Goal: Task Accomplishment & Management: Manage account settings

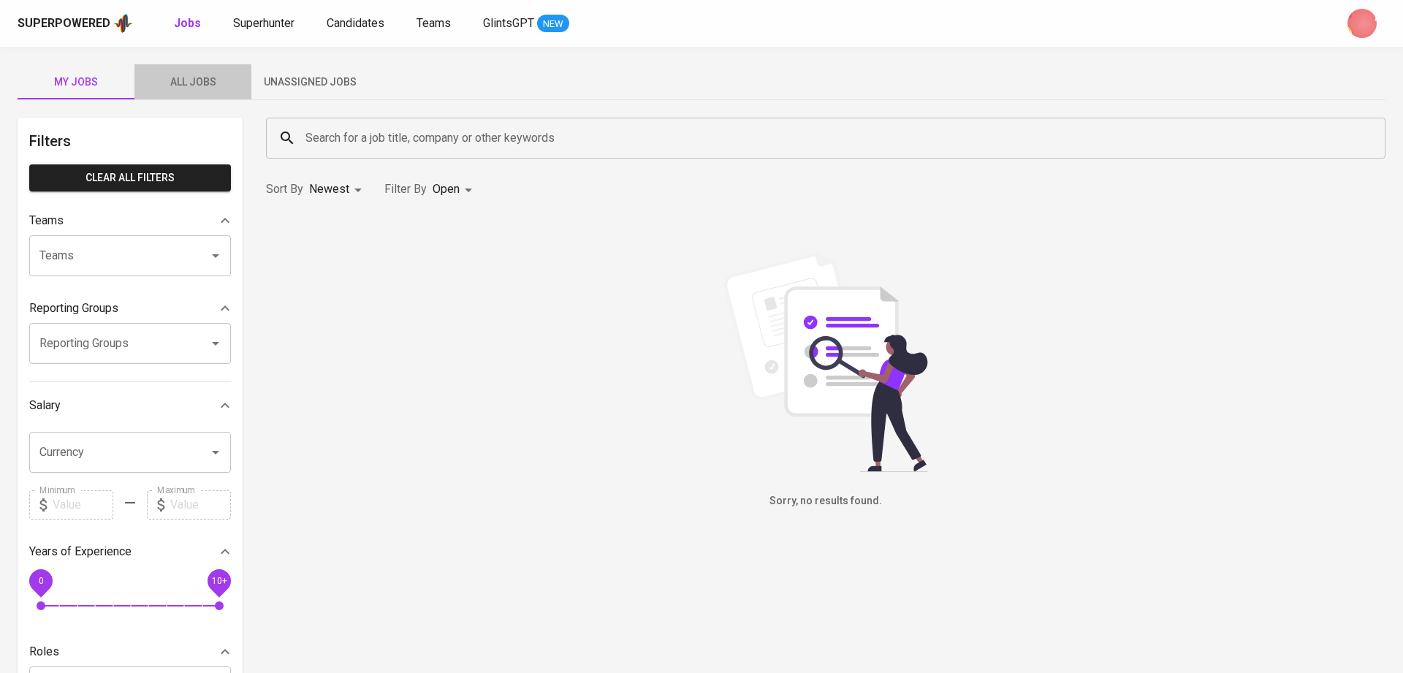
click at [205, 87] on span "All Jobs" at bounding box center [192, 82] width 99 height 18
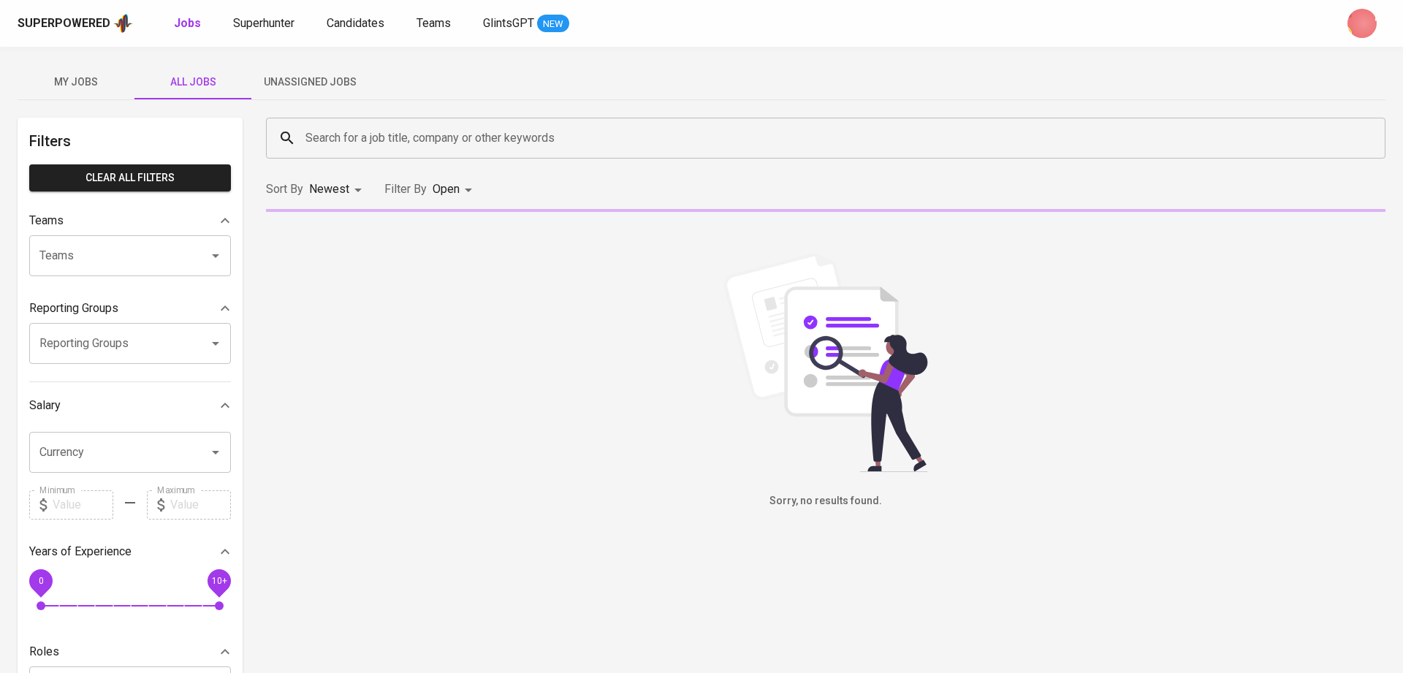
click at [449, 185] on body "Superpowered Jobs Superhunter Candidates Teams GlintsGPT NEW My Jobs All Jobs U…" at bounding box center [701, 556] width 1403 height 1113
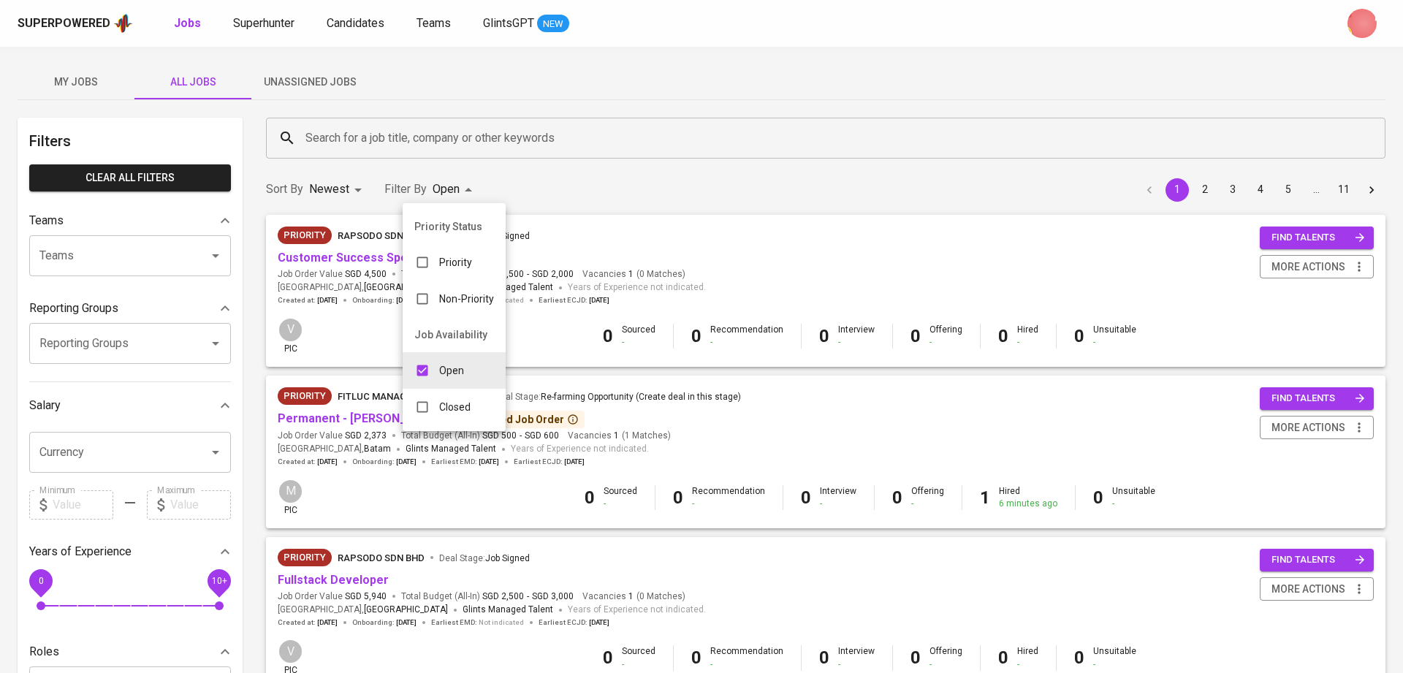
click at [466, 398] on div "Closed" at bounding box center [443, 407] width 80 height 28
type input "OPEN,CLOSE"
checkbox input "true"
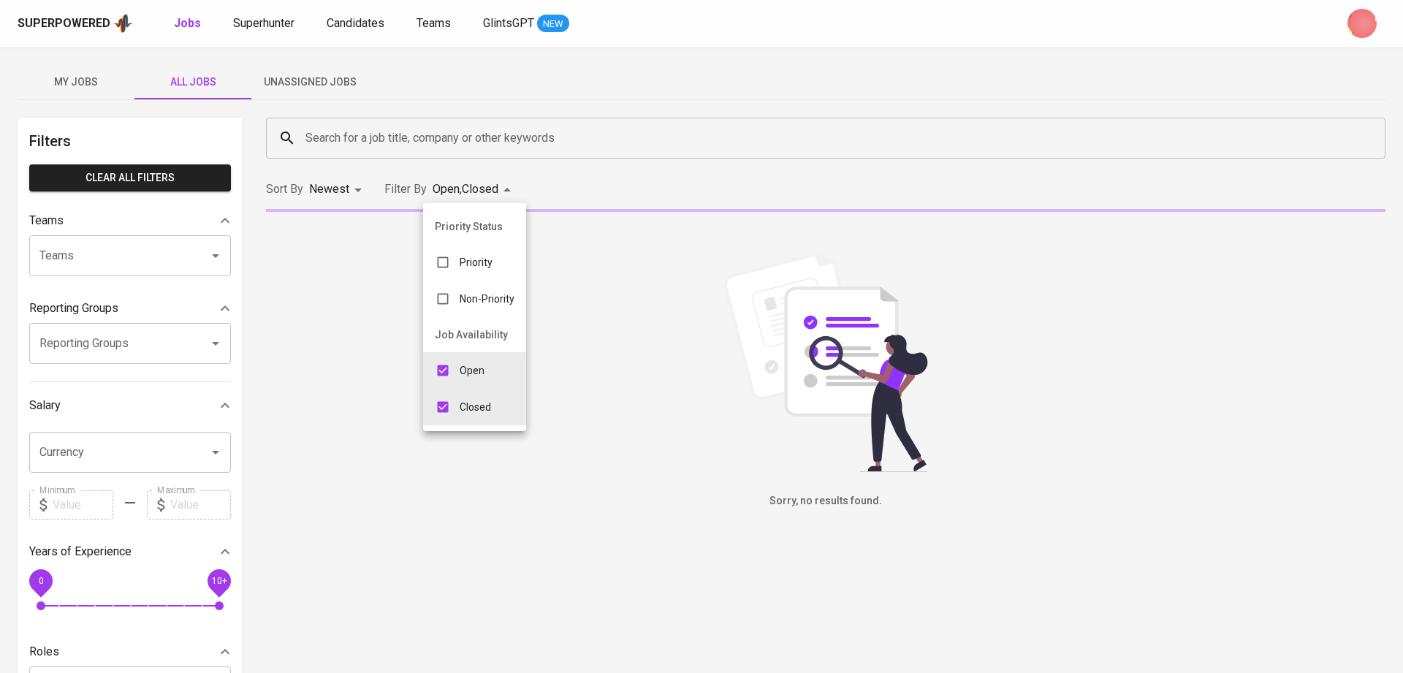
click at [451, 375] on input "checkbox" at bounding box center [443, 370] width 28 height 28
checkbox input "false"
type input "CLOSE"
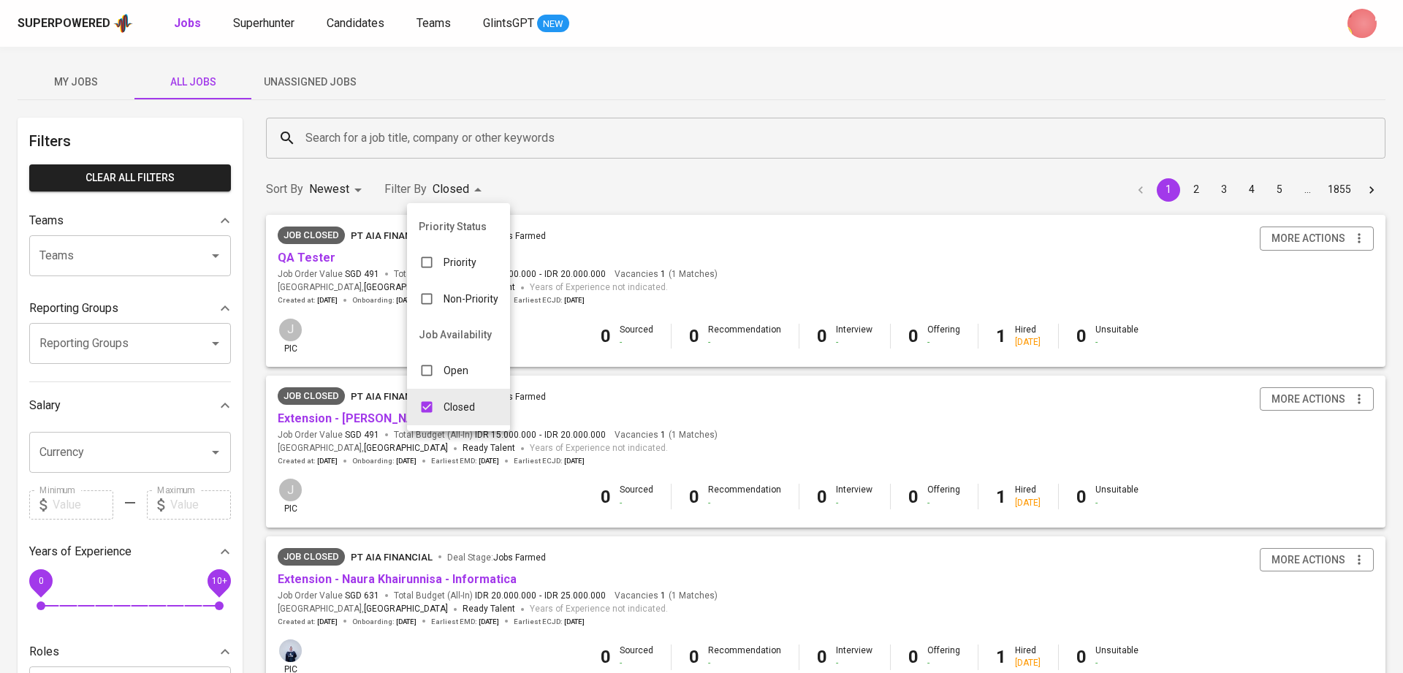
click at [386, 131] on div at bounding box center [701, 336] width 1403 height 673
click at [386, 131] on input "Search for a job title, company or other keywords" at bounding box center [829, 138] width 1055 height 28
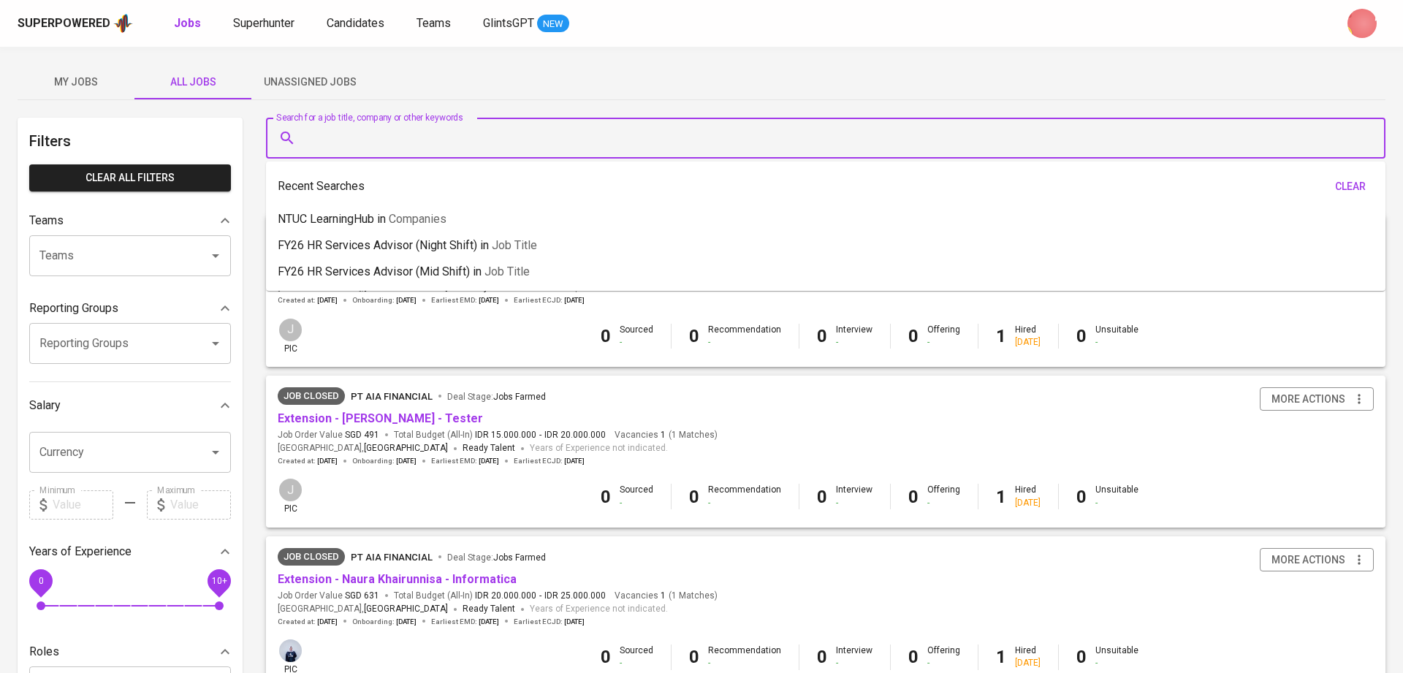
paste input "Full Stack Developer"
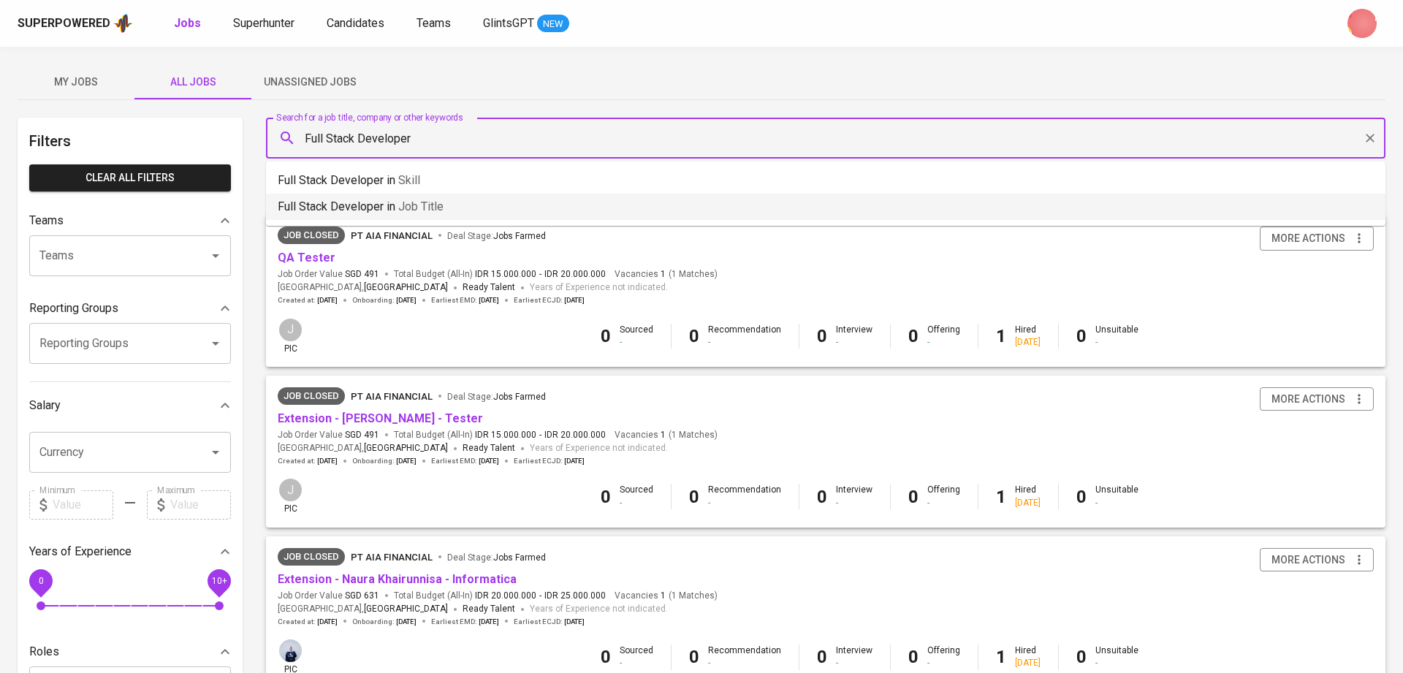
click at [442, 203] on span "Job title" at bounding box center [420, 206] width 45 height 14
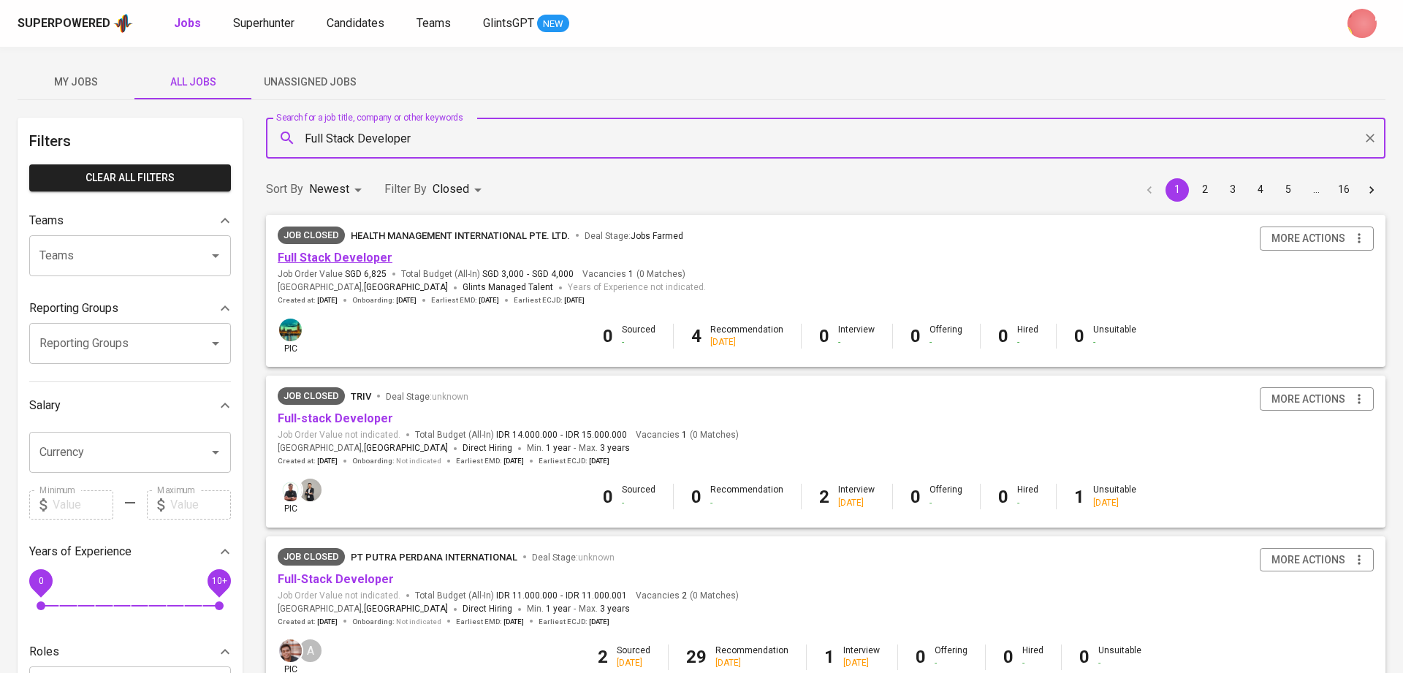
type input "Full Stack Developer"
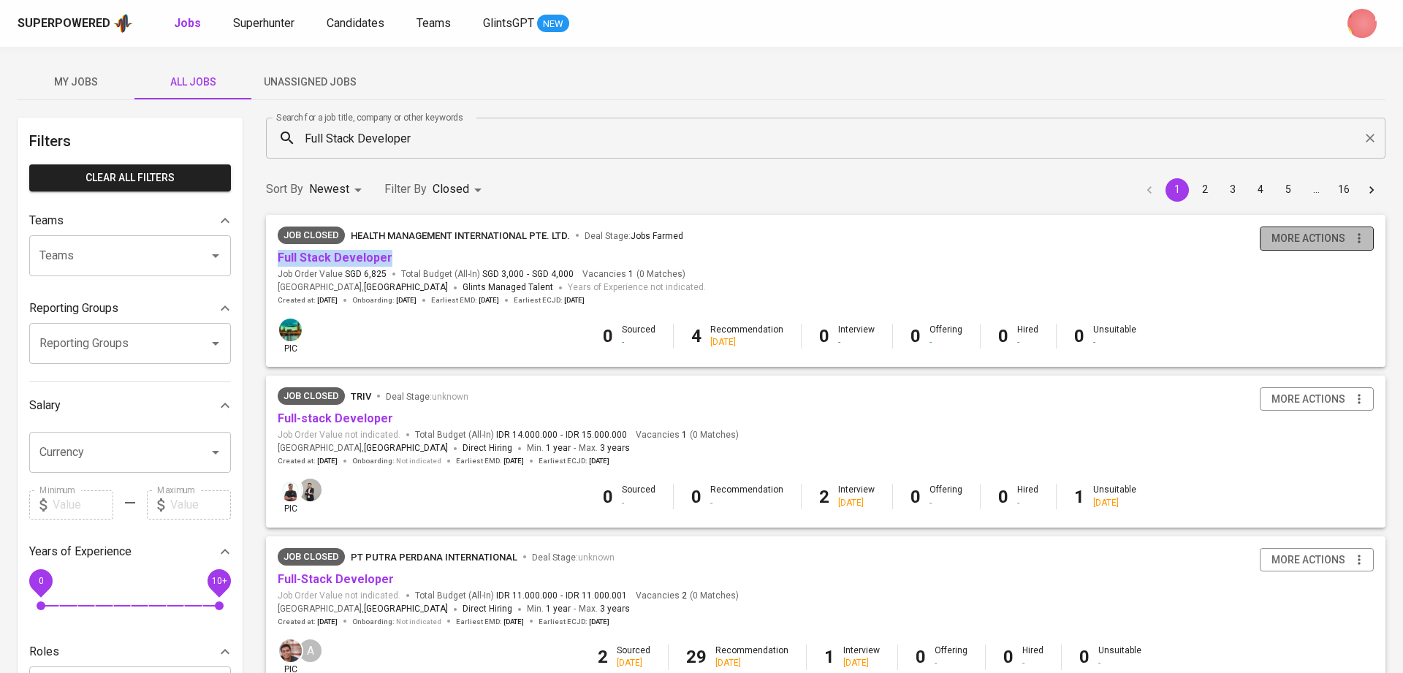
click at [1051, 237] on span "more actions" at bounding box center [1308, 238] width 74 height 18
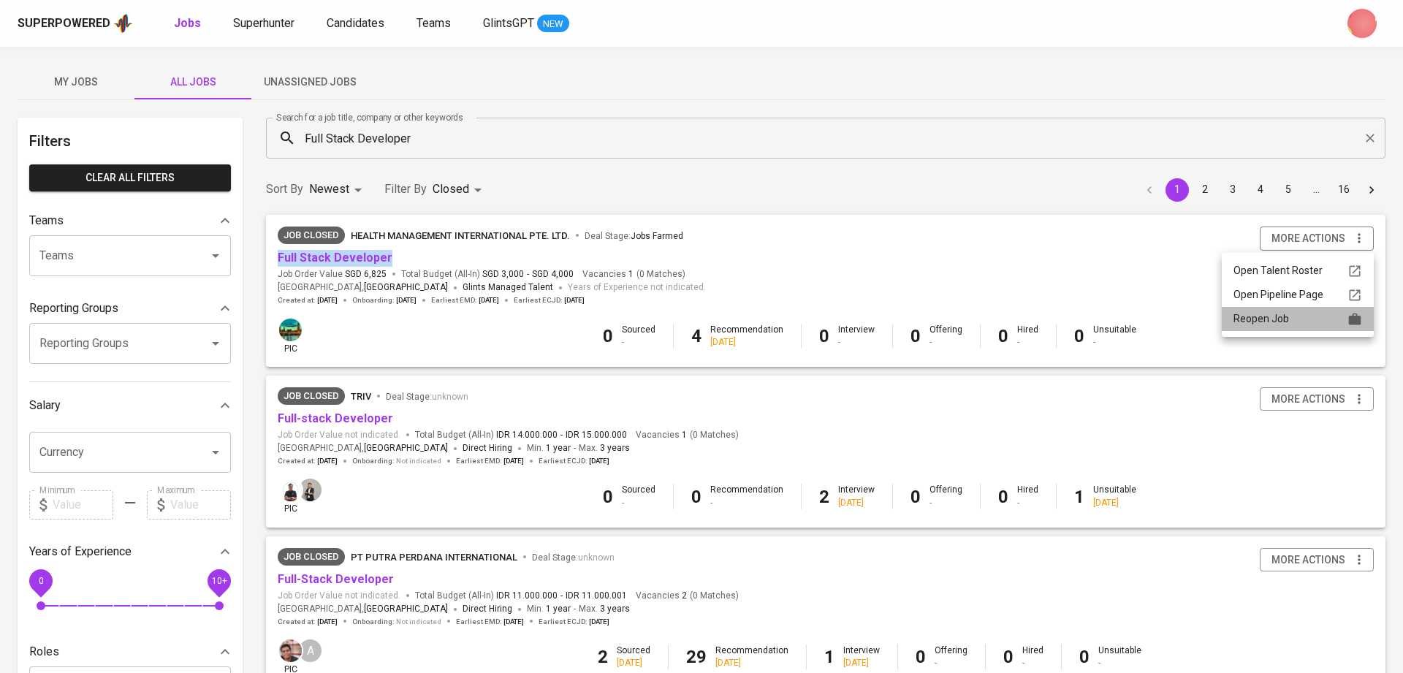
click at [1051, 327] on li "Reopen Job" at bounding box center [1297, 319] width 152 height 24
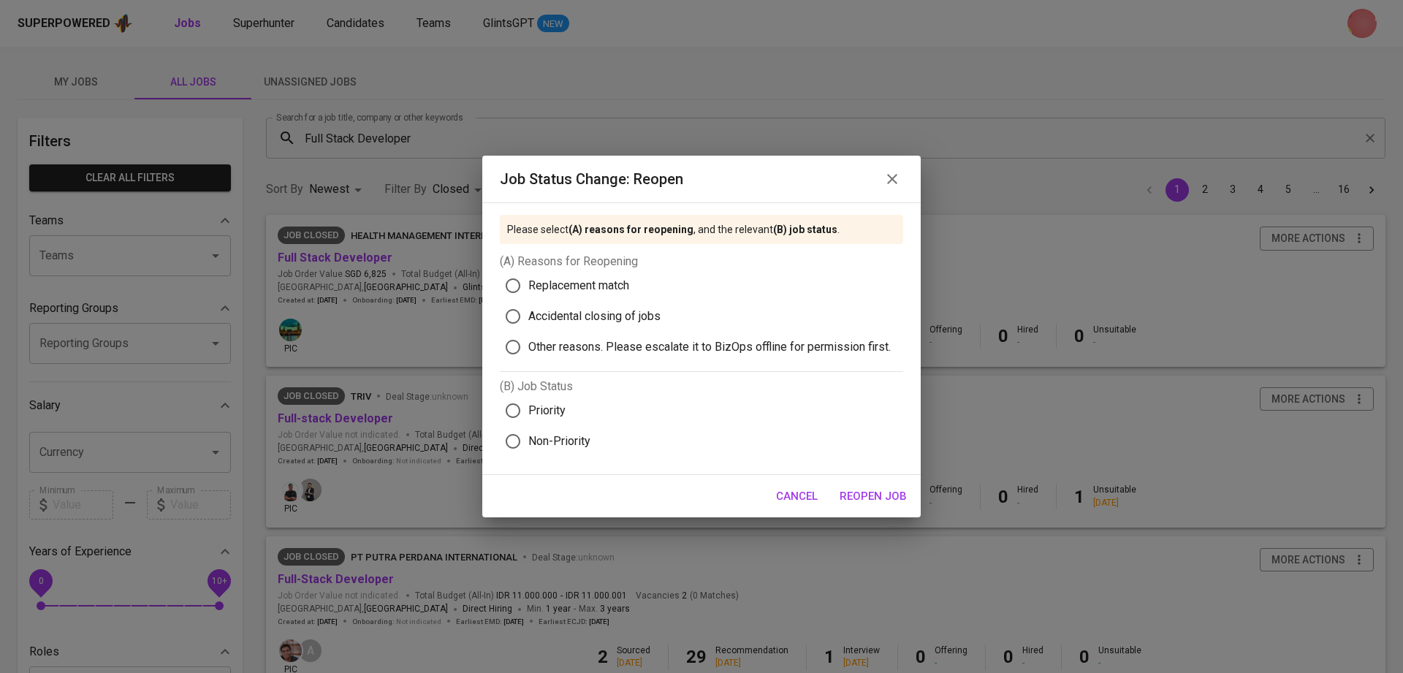
click at [566, 276] on label "Replacement match" at bounding box center [694, 285] width 394 height 31
click at [528, 276] on input "Replacement match" at bounding box center [512, 285] width 31 height 31
radio input "true"
click at [534, 410] on span "Priority" at bounding box center [546, 411] width 37 height 18
click at [528, 410] on input "Priority" at bounding box center [512, 410] width 31 height 31
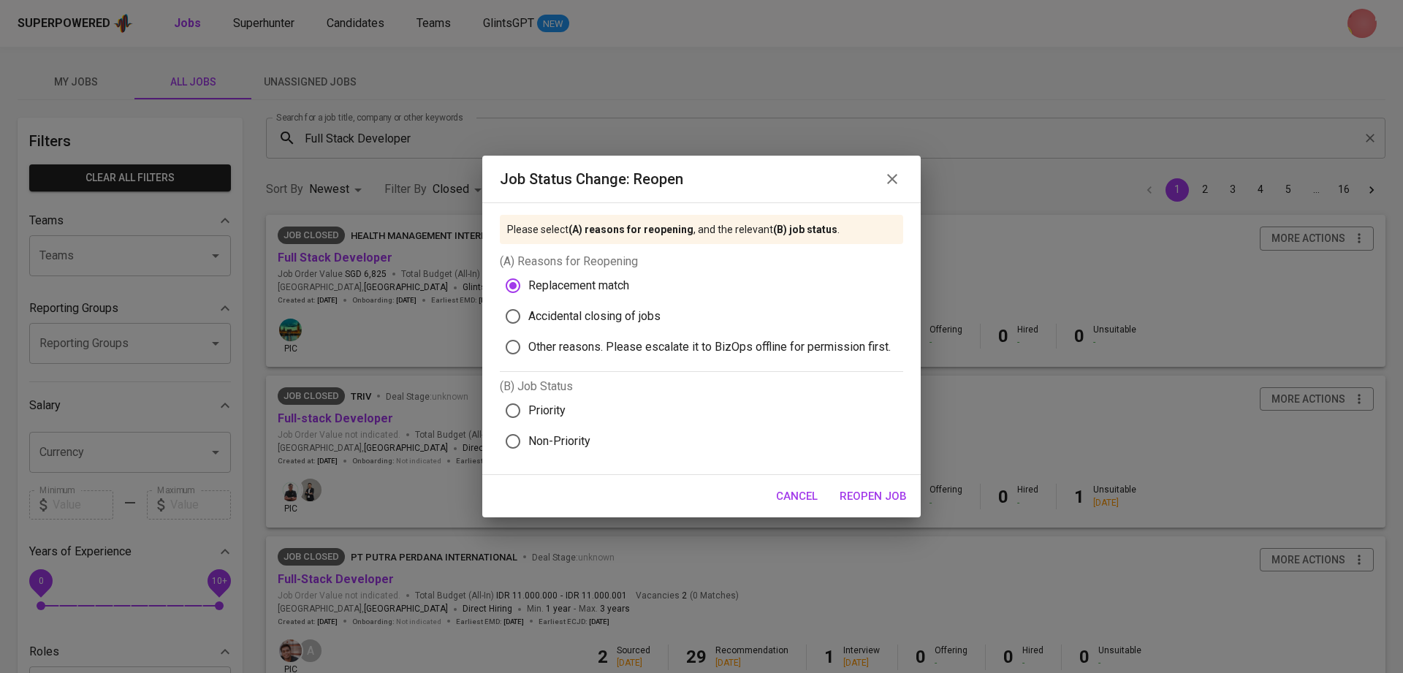
radio input "true"
click at [873, 500] on span "Reopen Job" at bounding box center [872, 496] width 67 height 19
